Goal: Find specific page/section: Find specific page/section

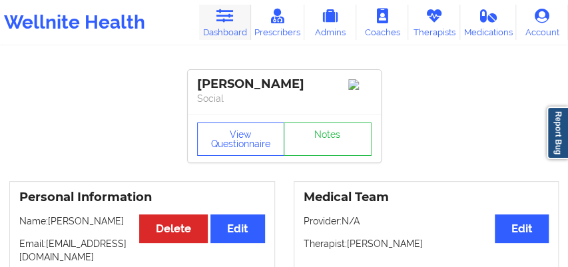
click at [231, 19] on icon at bounding box center [224, 16] width 17 height 15
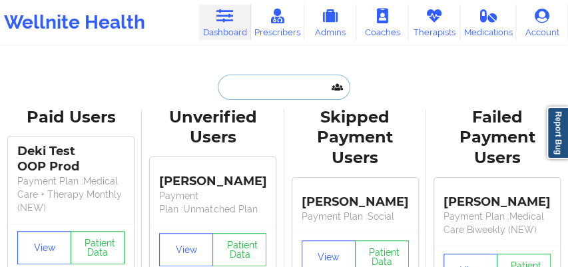
click at [228, 95] on input "text" at bounding box center [284, 87] width 132 height 25
paste input "[EMAIL_ADDRESS][DOMAIN_NAME]"
type input "[EMAIL_ADDRESS][DOMAIN_NAME]"
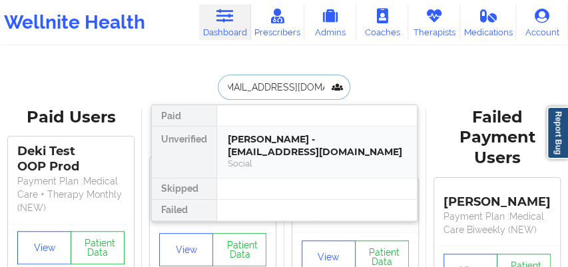
click at [253, 147] on div "[PERSON_NAME] - [EMAIL_ADDRESS][DOMAIN_NAME]" at bounding box center [317, 145] width 179 height 25
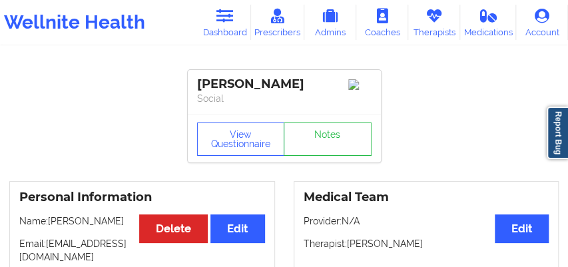
drag, startPoint x: 297, startPoint y: 88, endPoint x: 198, endPoint y: 80, distance: 99.6
click at [198, 80] on div "[PERSON_NAME]" at bounding box center [284, 84] width 175 height 15
copy div "[PERSON_NAME]"
click at [230, 20] on icon at bounding box center [224, 16] width 17 height 15
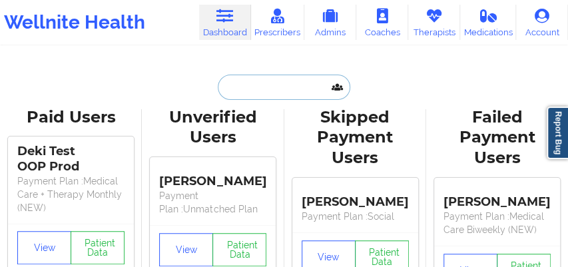
click at [235, 88] on input "text" at bounding box center [284, 87] width 132 height 25
paste input "[PERSON_NAME]"
type input "[PERSON_NAME]"
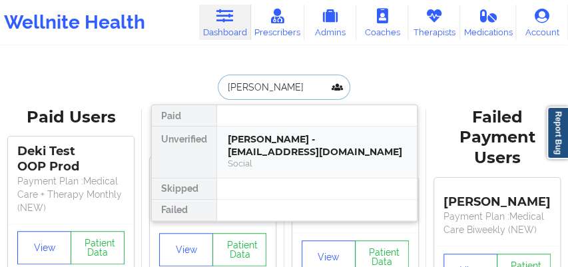
click at [262, 158] on div "Social" at bounding box center [317, 163] width 179 height 11
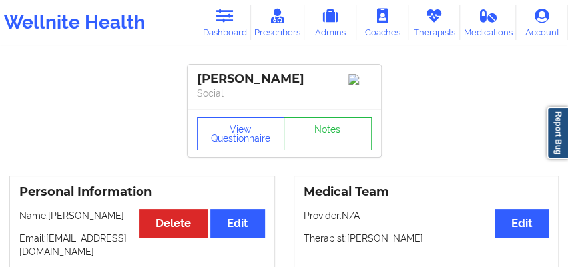
scroll to position [7, 0]
